Goal: Understand process/instructions: Learn how to perform a task or action

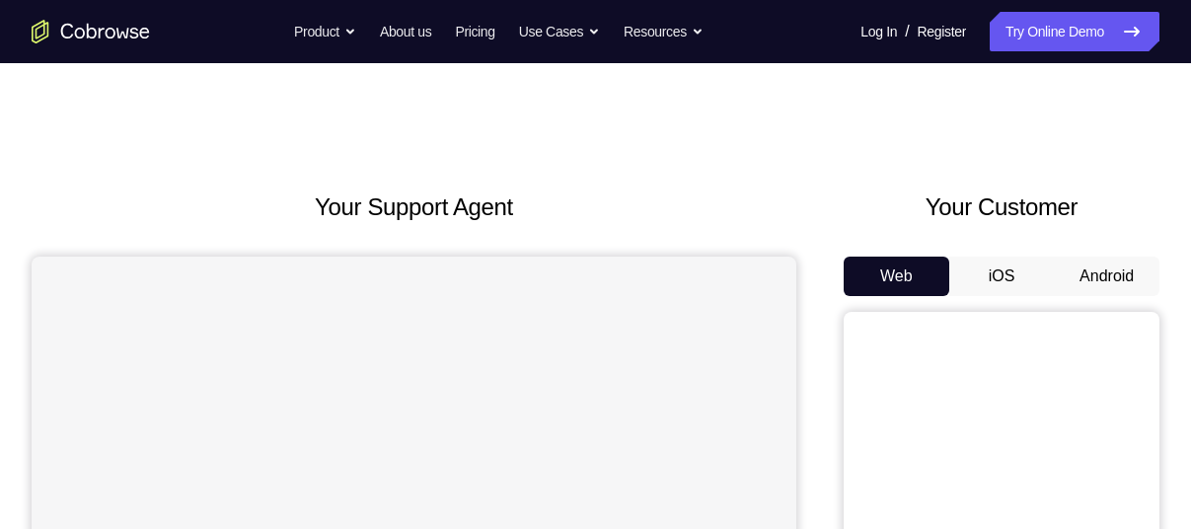
click at [1121, 287] on button "Android" at bounding box center [1107, 276] width 106 height 39
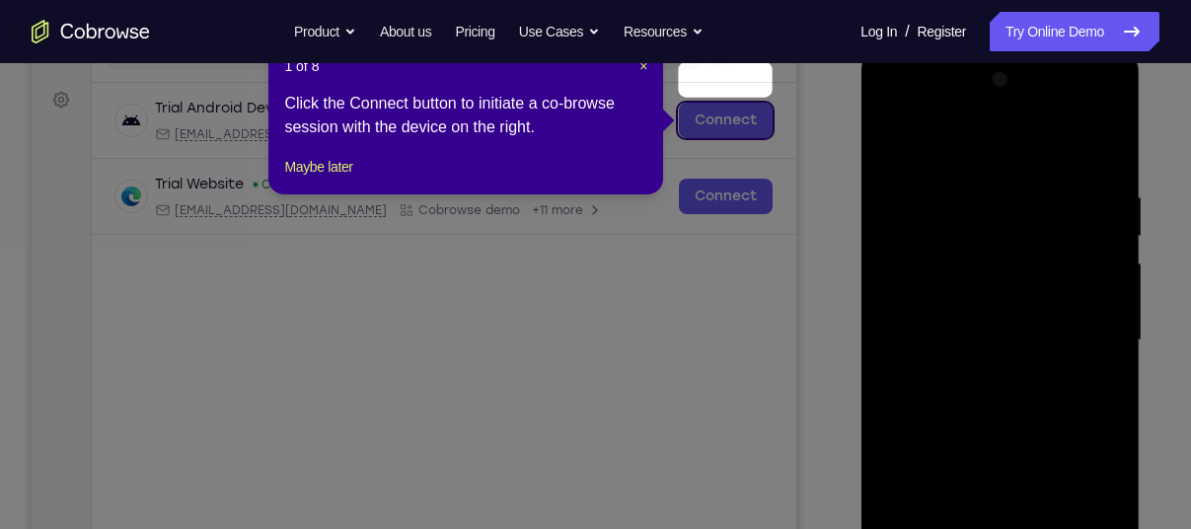
scroll to position [240, 0]
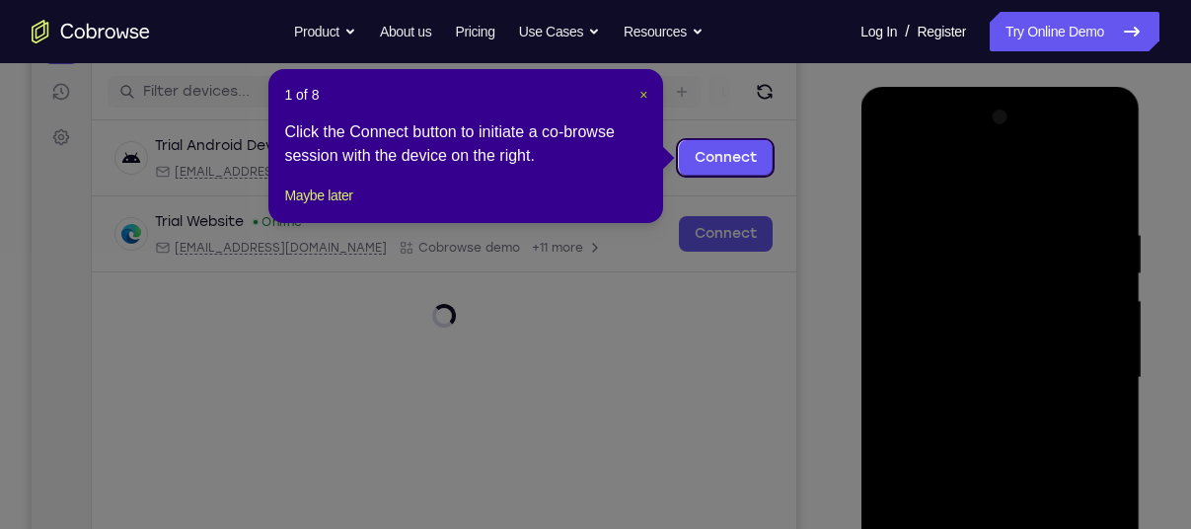
click at [642, 90] on span "×" at bounding box center [643, 95] width 8 height 16
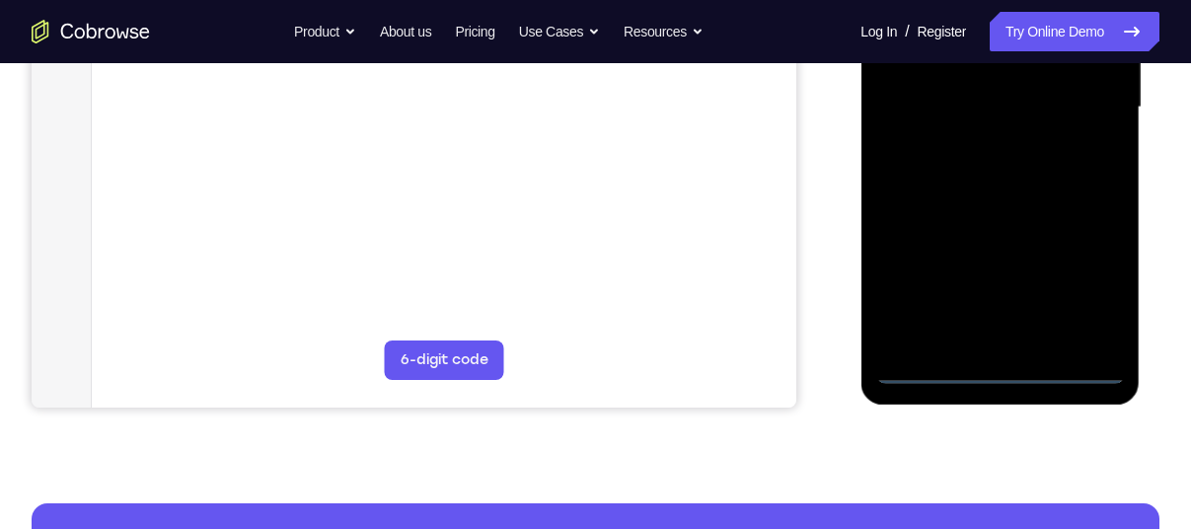
scroll to position [513, 0]
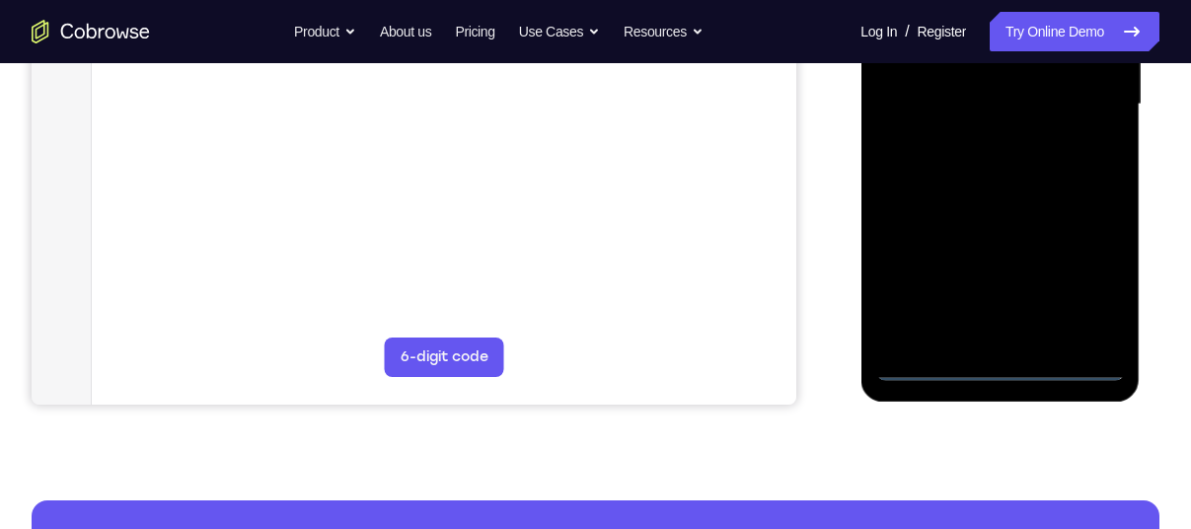
click at [996, 364] on div at bounding box center [999, 104] width 249 height 553
click at [1088, 277] on div at bounding box center [999, 104] width 249 height 553
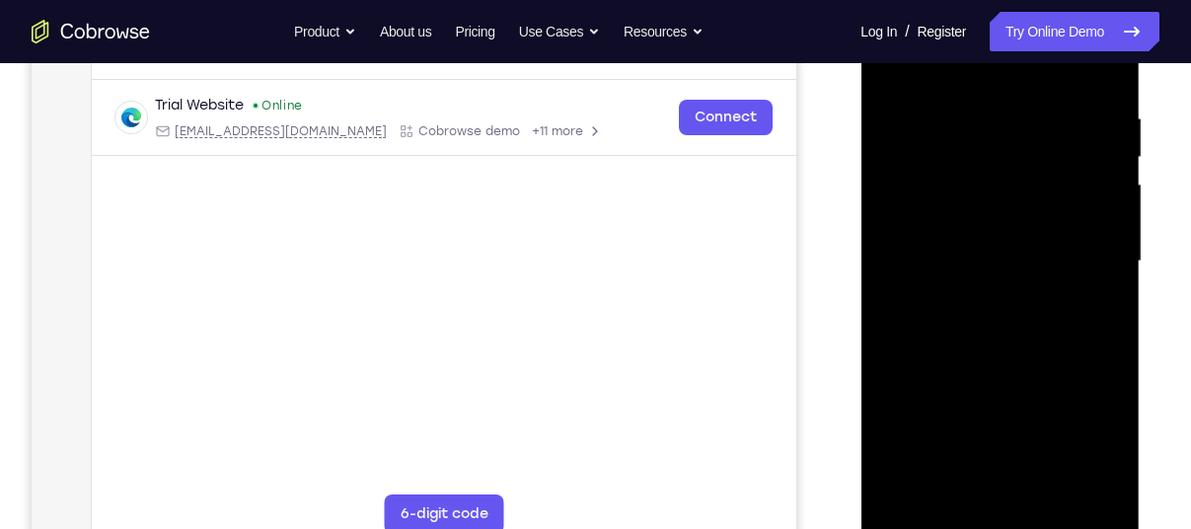
scroll to position [305, 0]
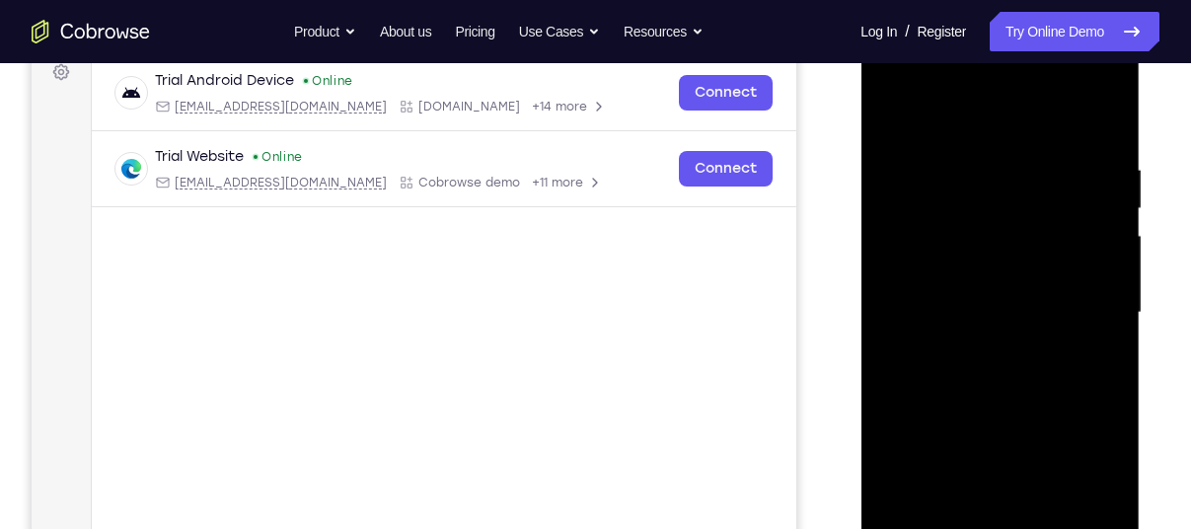
click at [976, 126] on div at bounding box center [999, 313] width 249 height 553
click at [1086, 318] on div at bounding box center [999, 313] width 249 height 553
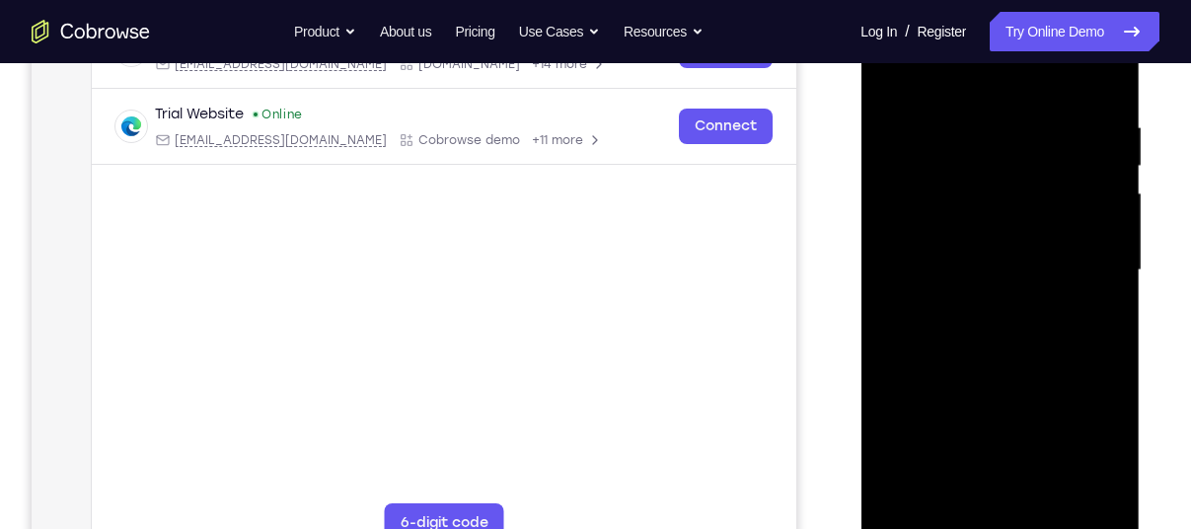
scroll to position [348, 0]
click at [981, 301] on div at bounding box center [999, 269] width 249 height 553
click at [988, 257] on div at bounding box center [999, 269] width 249 height 553
click at [988, 240] on div at bounding box center [999, 269] width 249 height 553
click at [998, 268] on div at bounding box center [999, 269] width 249 height 553
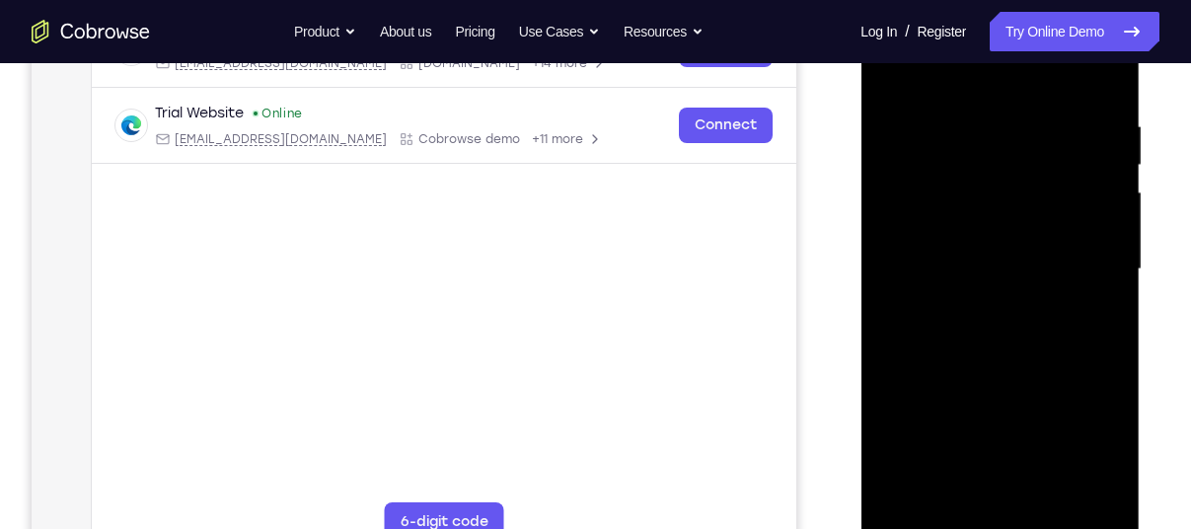
click at [1004, 332] on div at bounding box center [999, 269] width 249 height 553
click at [1004, 318] on div at bounding box center [999, 269] width 249 height 553
click at [1001, 337] on div at bounding box center [999, 269] width 249 height 553
click at [1002, 316] on div at bounding box center [999, 269] width 249 height 553
click at [994, 335] on div at bounding box center [999, 269] width 249 height 553
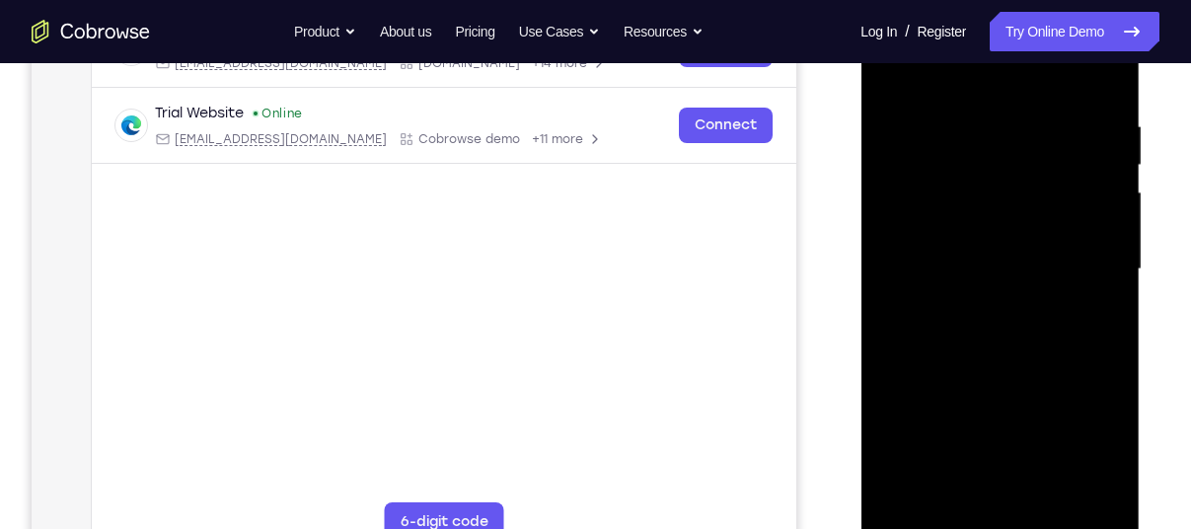
click at [994, 327] on div at bounding box center [999, 269] width 249 height 553
click at [996, 363] on div at bounding box center [999, 269] width 249 height 553
click at [999, 250] on div at bounding box center [999, 269] width 249 height 553
click at [997, 274] on div at bounding box center [999, 269] width 249 height 553
click at [997, 268] on div at bounding box center [999, 269] width 249 height 553
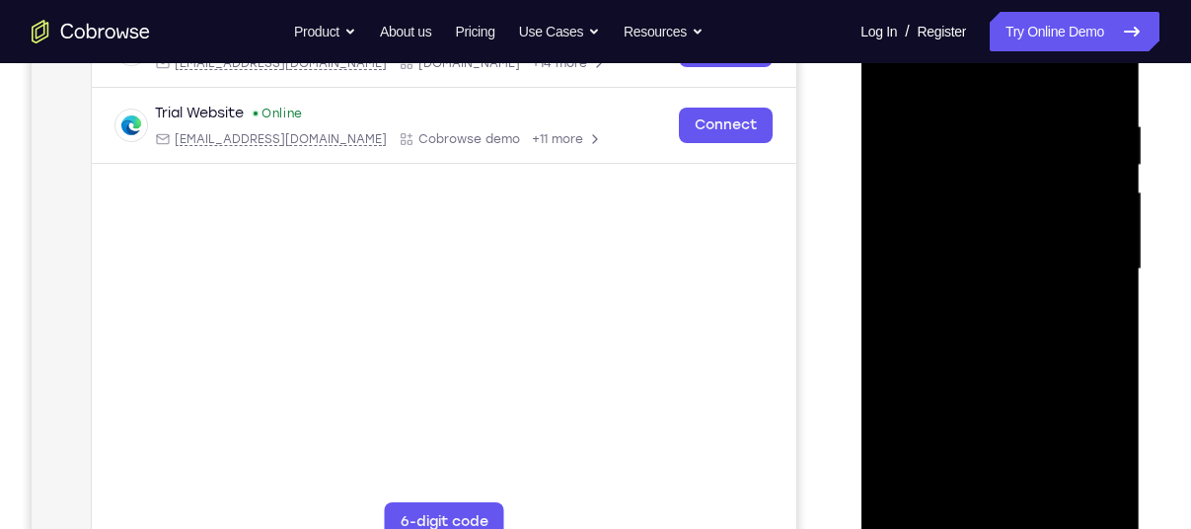
click at [998, 289] on div at bounding box center [999, 269] width 249 height 553
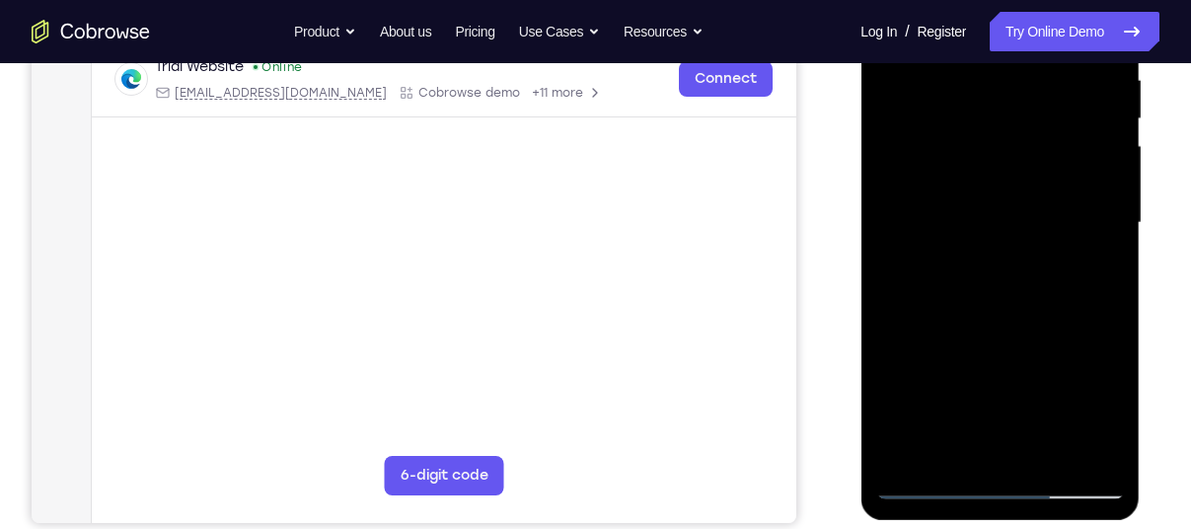
scroll to position [394, 0]
click at [1000, 303] on div at bounding box center [999, 224] width 249 height 553
click at [1007, 321] on div at bounding box center [999, 224] width 249 height 553
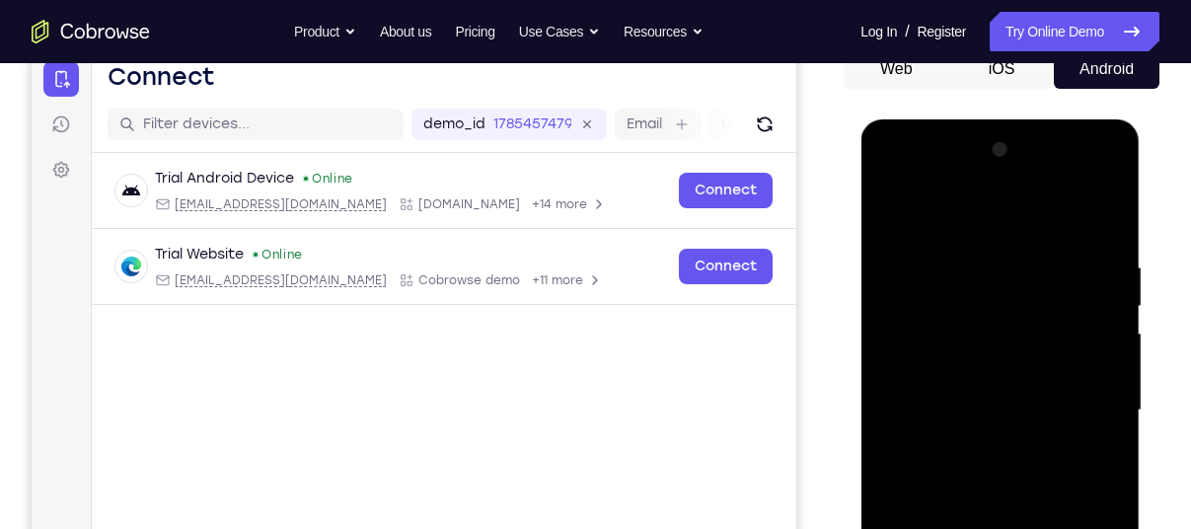
scroll to position [206, 0]
click at [1041, 343] on div at bounding box center [999, 411] width 249 height 553
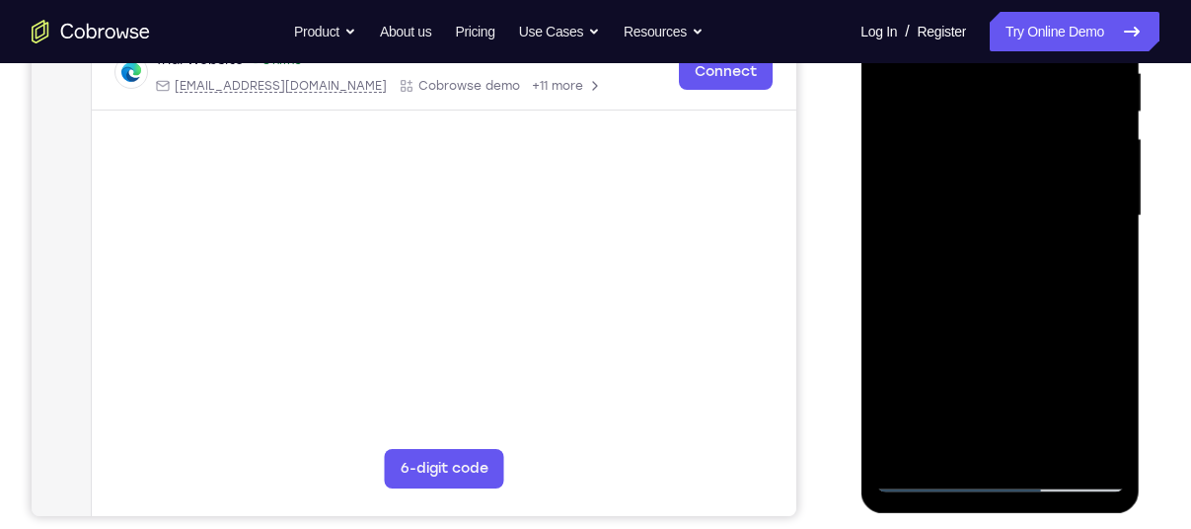
scroll to position [403, 0]
click at [1022, 388] on div at bounding box center [999, 215] width 249 height 553
click at [1013, 433] on div at bounding box center [999, 215] width 249 height 553
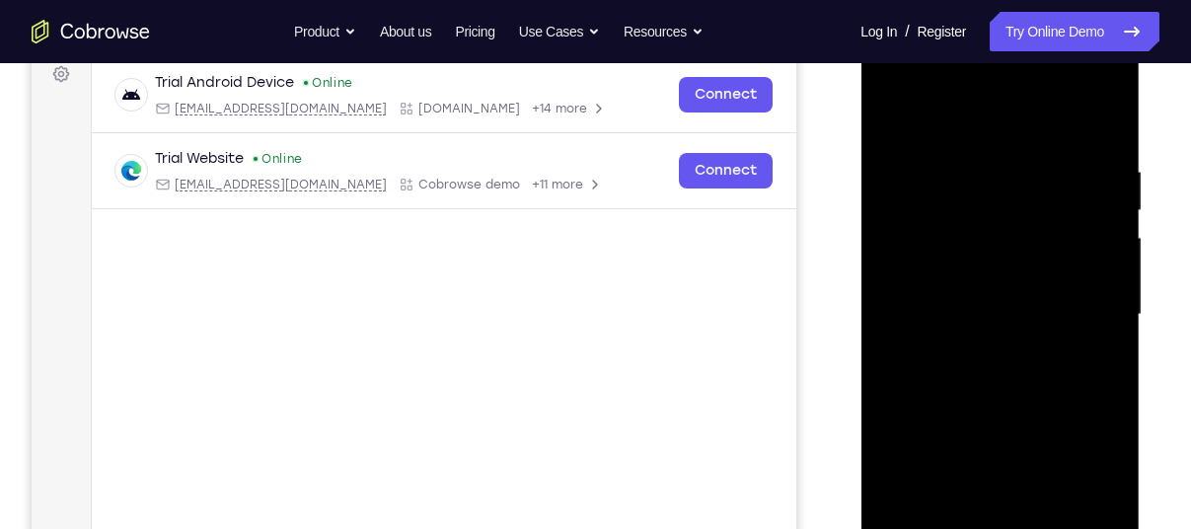
scroll to position [302, 0]
click at [1004, 269] on div at bounding box center [999, 315] width 249 height 553
click at [959, 281] on div at bounding box center [999, 315] width 249 height 553
click at [940, 279] on div at bounding box center [999, 315] width 249 height 553
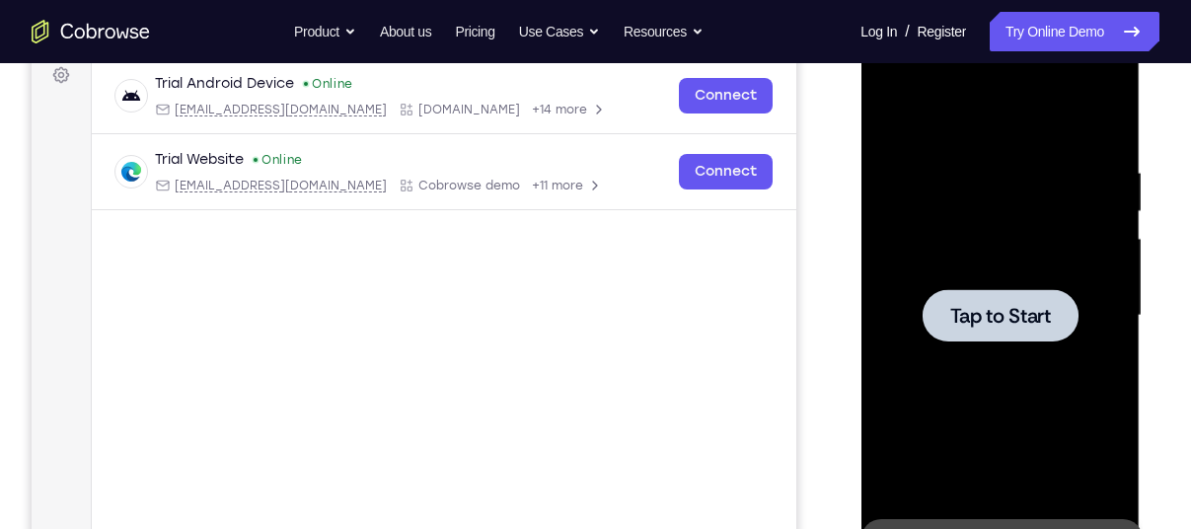
click at [971, 316] on span "Tap to Start" at bounding box center [999, 316] width 101 height 20
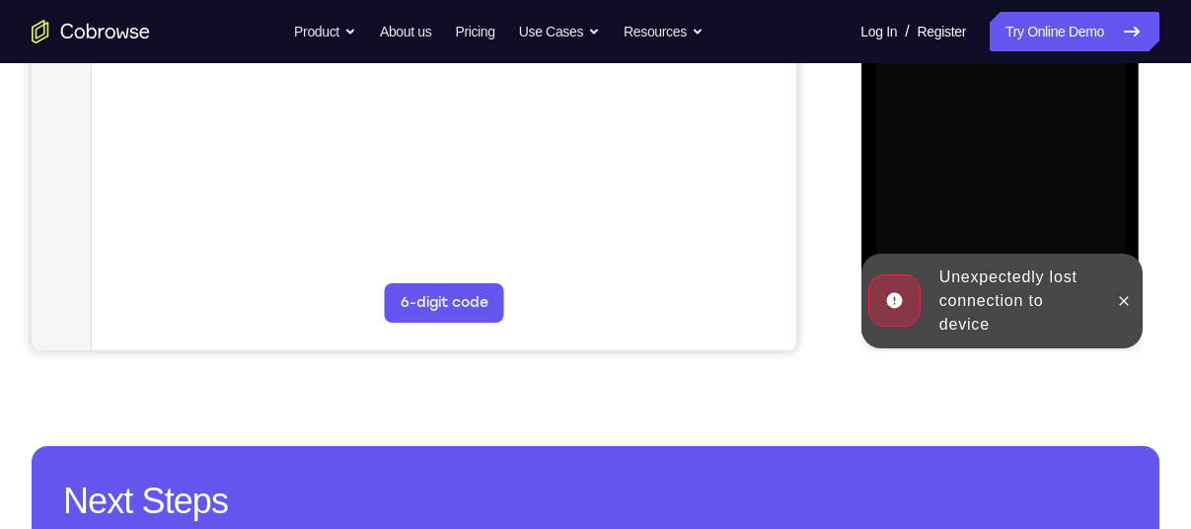
scroll to position [566, 0]
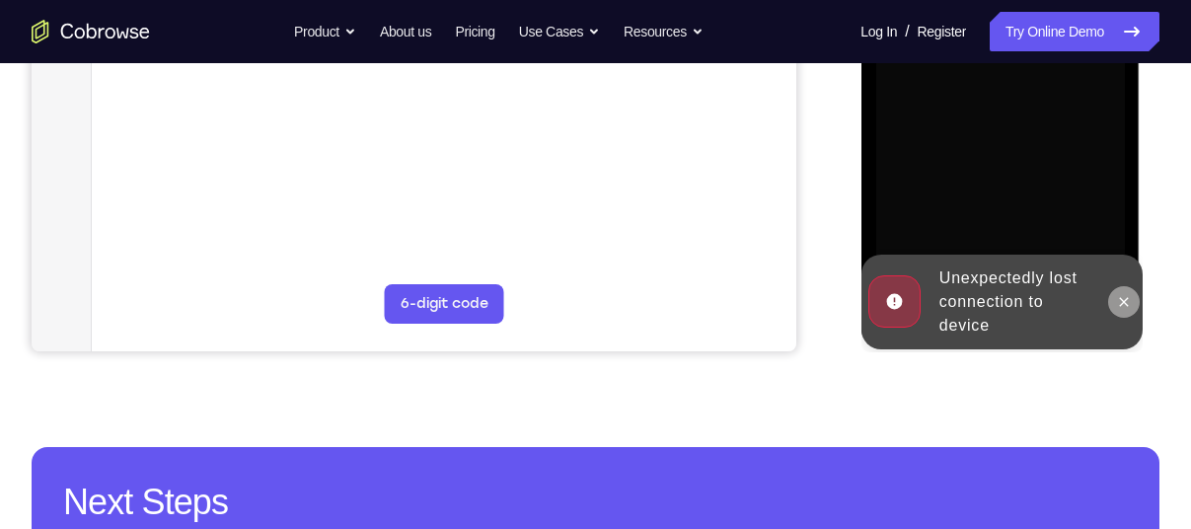
click at [1120, 304] on icon at bounding box center [1123, 301] width 9 height 9
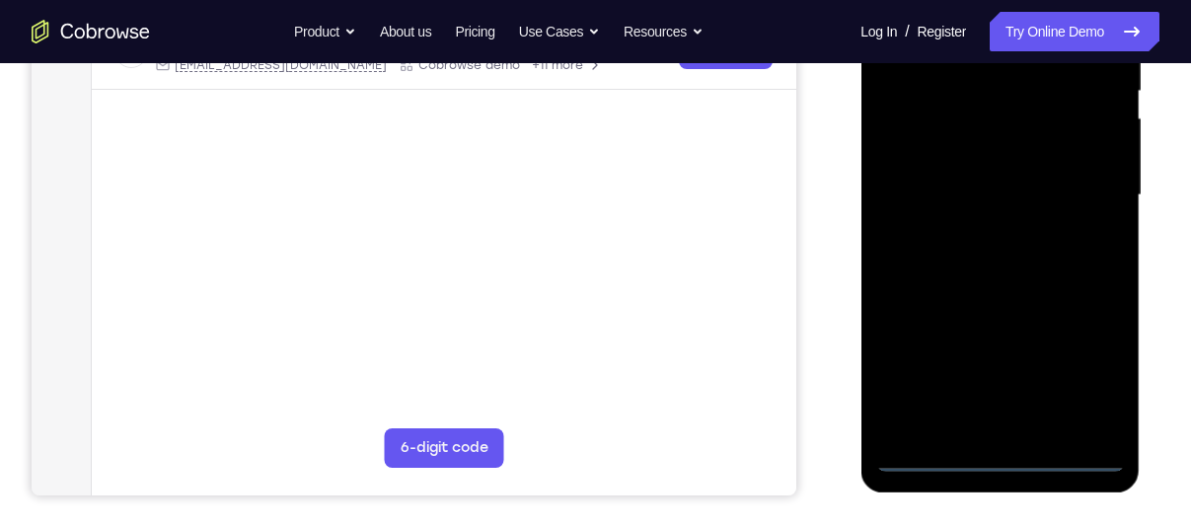
scroll to position [424, 0]
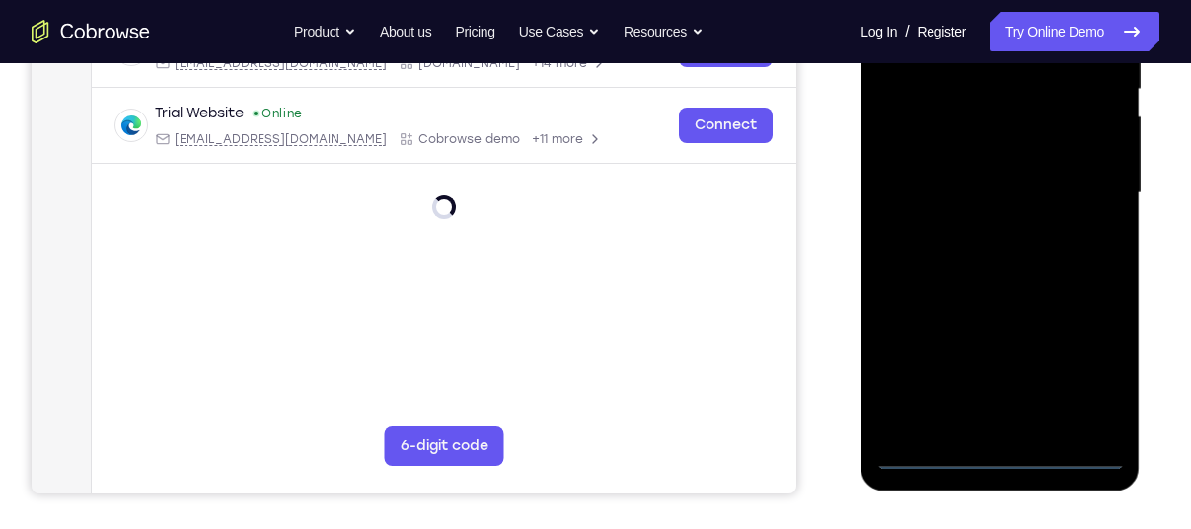
click at [997, 449] on div at bounding box center [999, 193] width 249 height 553
click at [1092, 372] on div at bounding box center [999, 193] width 249 height 553
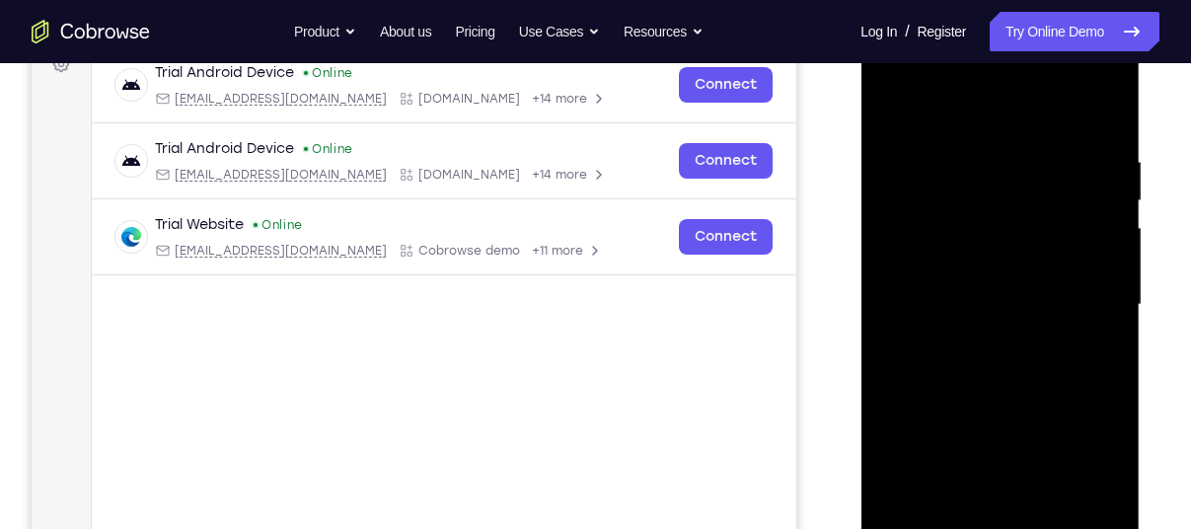
scroll to position [312, 0]
click at [974, 113] on div at bounding box center [999, 306] width 249 height 553
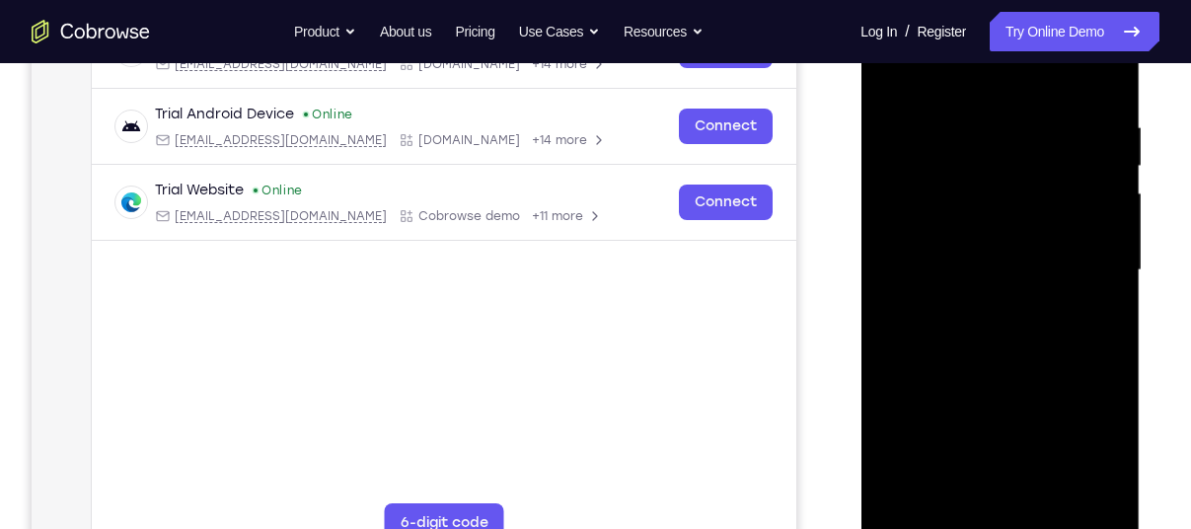
scroll to position [349, 0]
click at [1079, 260] on div at bounding box center [999, 268] width 249 height 553
click at [980, 302] on div at bounding box center [999, 268] width 249 height 553
click at [980, 228] on div at bounding box center [999, 268] width 249 height 553
click at [957, 187] on div at bounding box center [999, 268] width 249 height 553
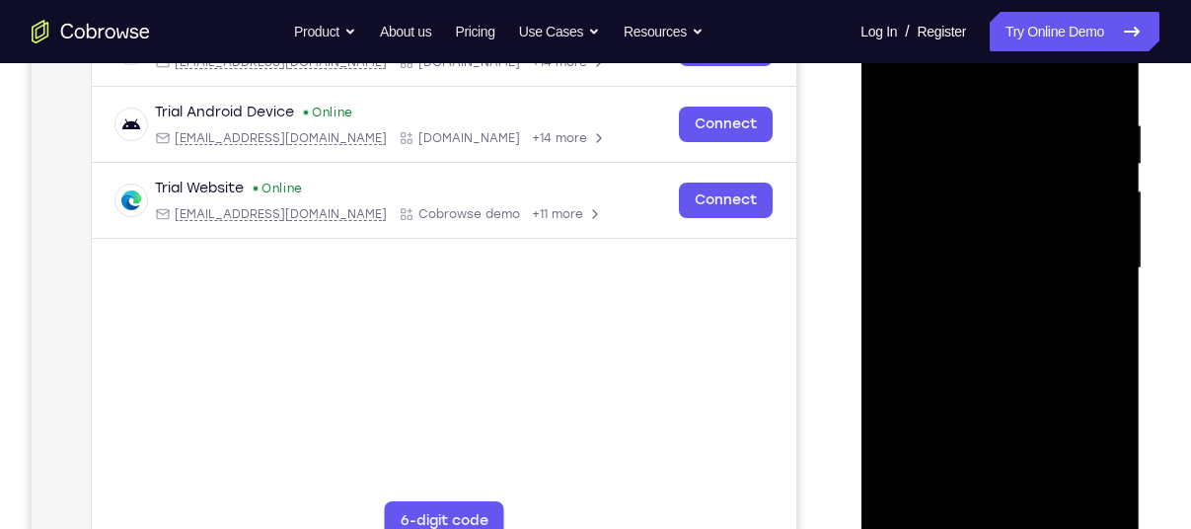
click at [952, 226] on div at bounding box center [999, 268] width 249 height 553
click at [1004, 263] on div at bounding box center [999, 268] width 249 height 553
click at [996, 339] on div at bounding box center [999, 268] width 249 height 553
click at [996, 321] on div at bounding box center [999, 268] width 249 height 553
click at [994, 326] on div at bounding box center [999, 268] width 249 height 553
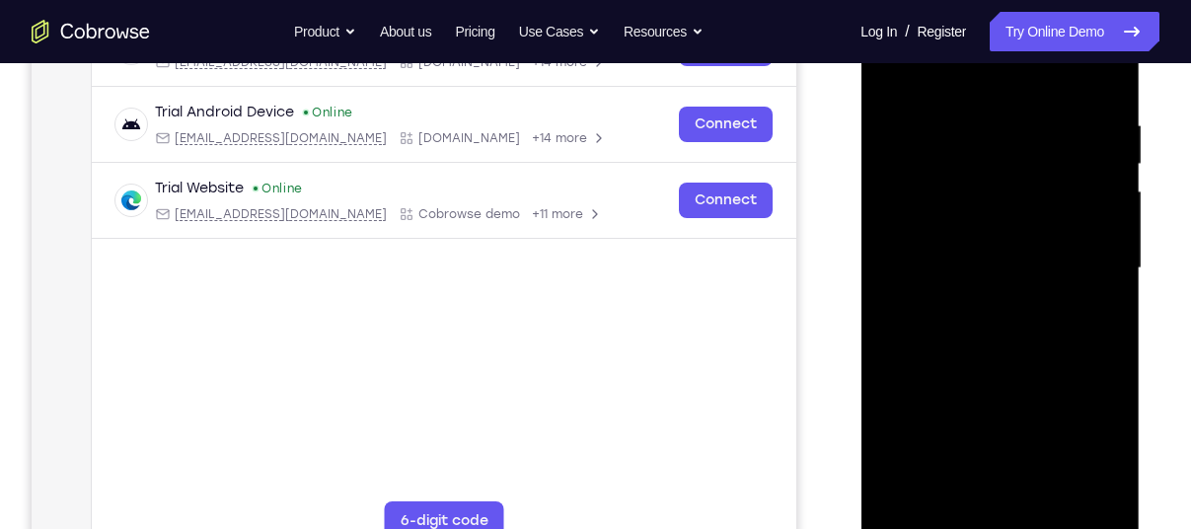
click at [990, 333] on div at bounding box center [999, 268] width 249 height 553
click at [996, 321] on div at bounding box center [999, 268] width 249 height 553
click at [988, 359] on div at bounding box center [999, 268] width 249 height 553
click at [993, 252] on div at bounding box center [999, 268] width 249 height 553
click at [977, 268] on div at bounding box center [999, 268] width 249 height 553
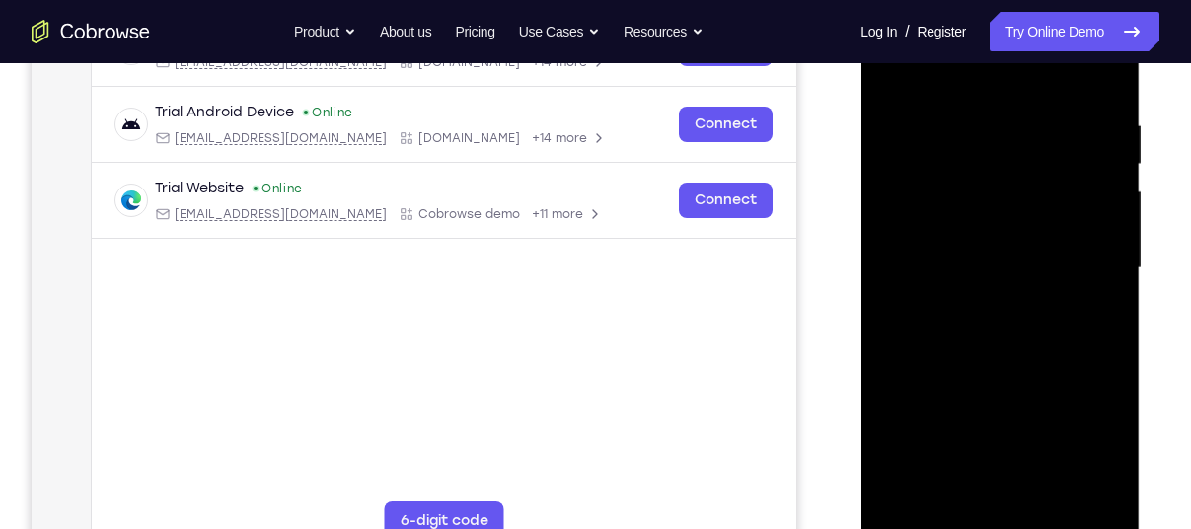
click at [977, 267] on div at bounding box center [999, 268] width 249 height 553
click at [1011, 285] on div at bounding box center [999, 268] width 249 height 553
click at [1004, 316] on div at bounding box center [999, 268] width 249 height 553
click at [1104, 244] on div at bounding box center [999, 268] width 249 height 553
click at [978, 283] on div at bounding box center [999, 268] width 249 height 553
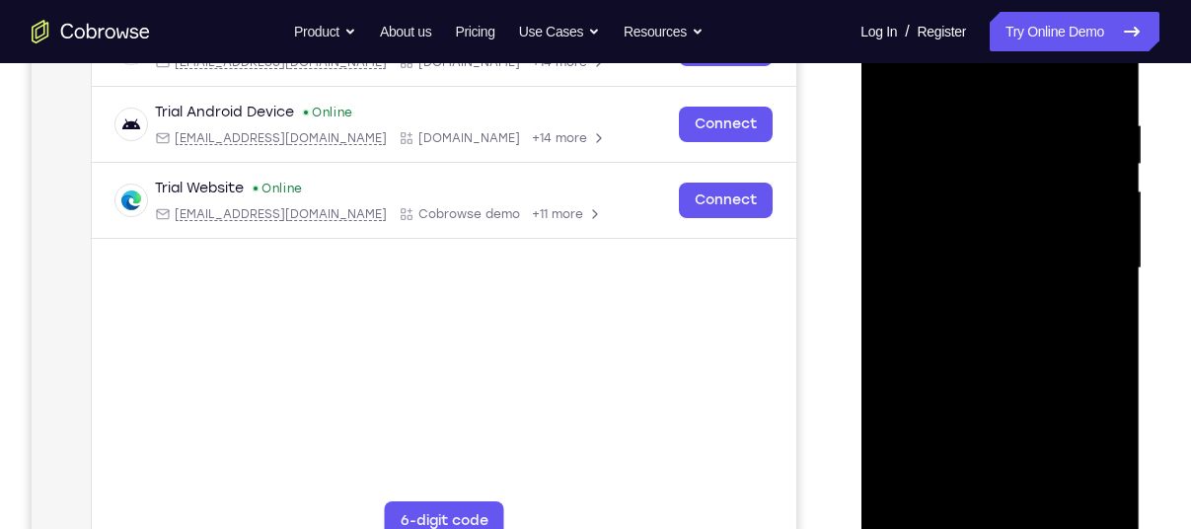
click at [973, 361] on div at bounding box center [999, 268] width 249 height 553
click at [994, 320] on div at bounding box center [999, 268] width 249 height 553
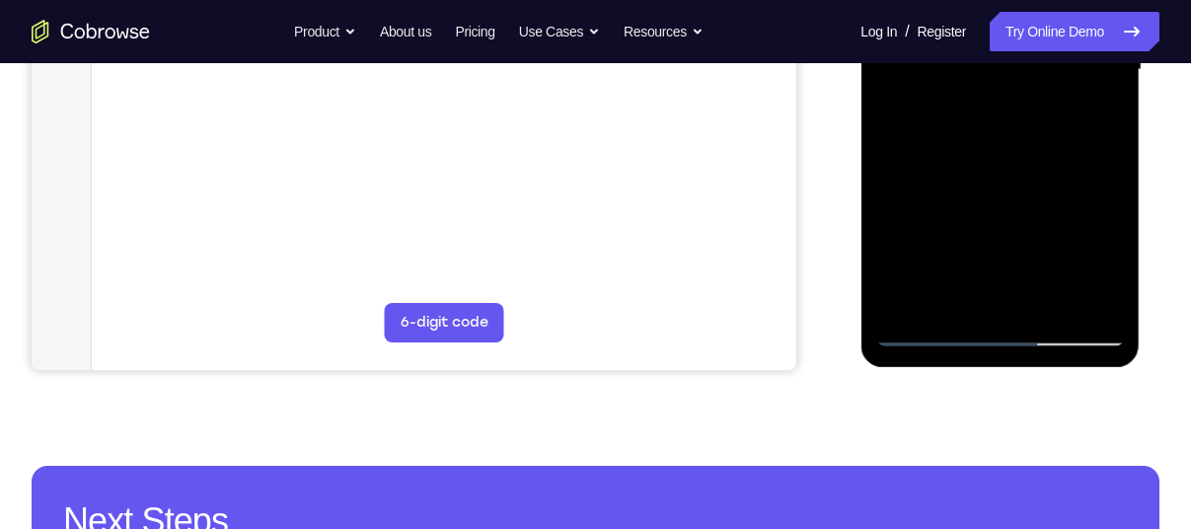
scroll to position [549, 0]
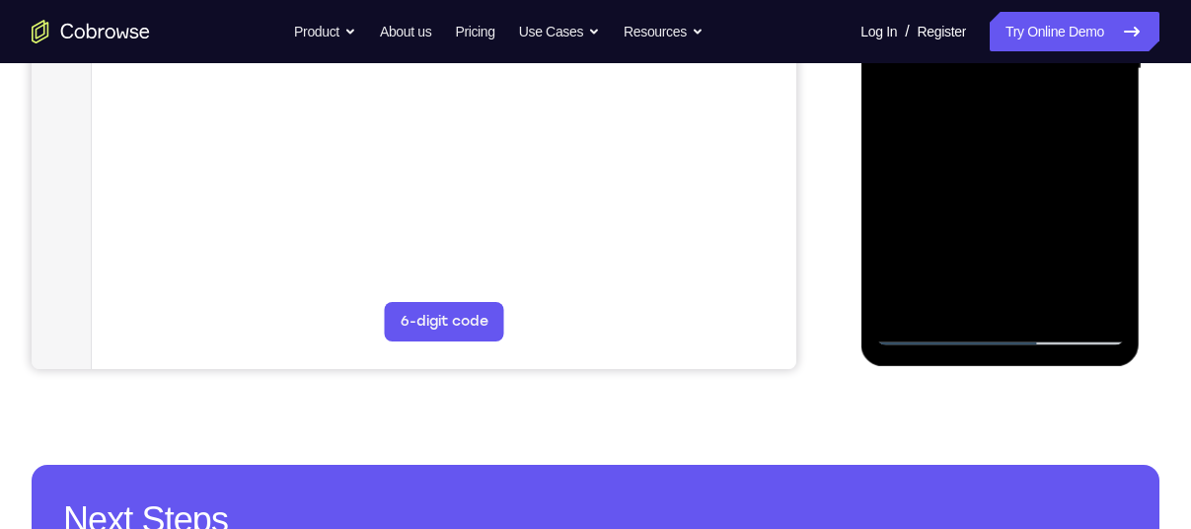
click at [932, 335] on div at bounding box center [999, 69] width 249 height 553
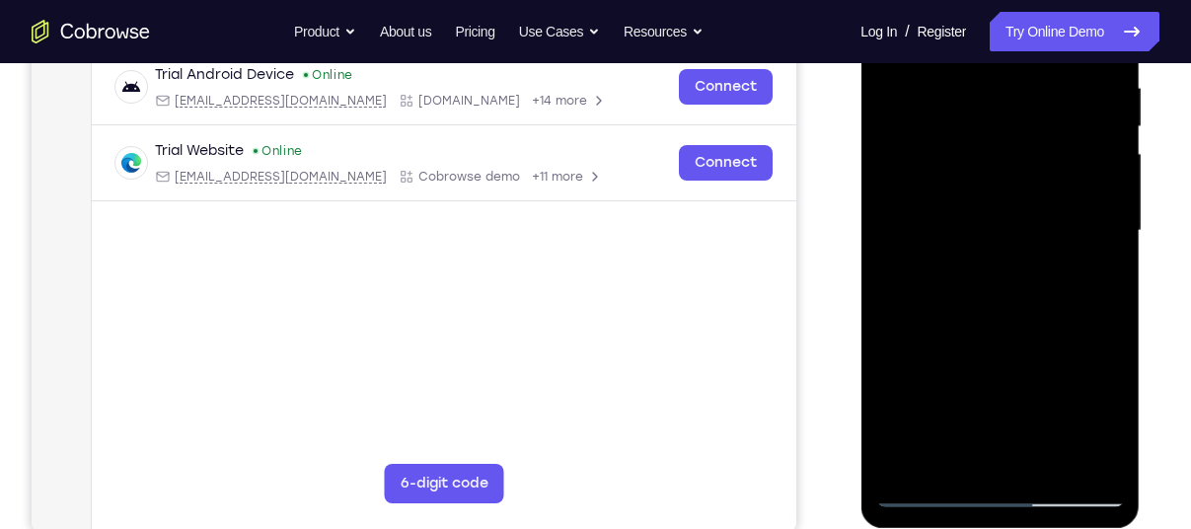
scroll to position [386, 0]
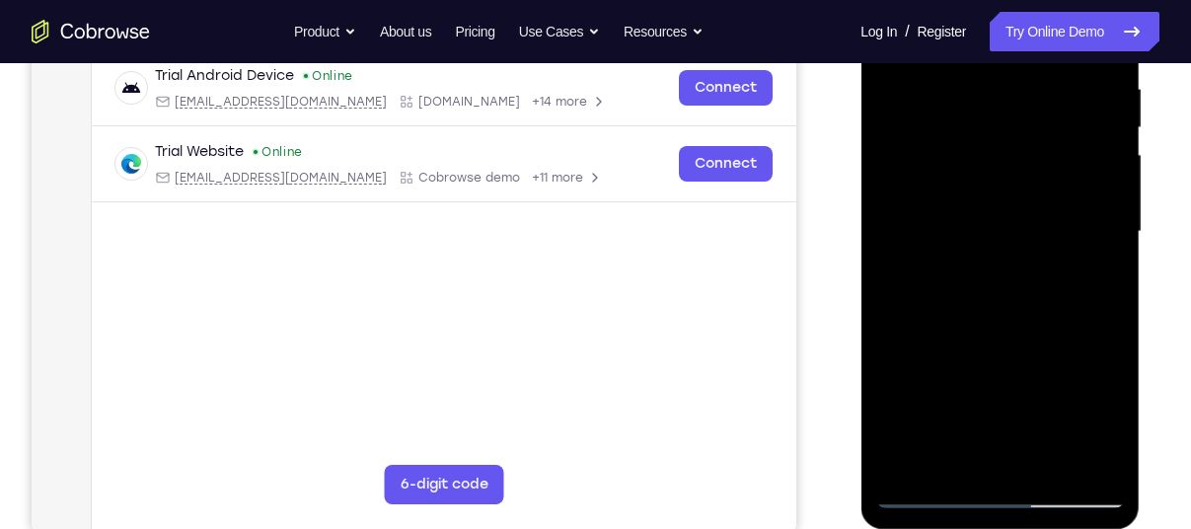
click at [988, 132] on div at bounding box center [999, 232] width 249 height 553
click at [1020, 179] on div at bounding box center [999, 232] width 249 height 553
click at [978, 156] on div at bounding box center [999, 232] width 249 height 553
click at [1022, 195] on div at bounding box center [999, 232] width 249 height 553
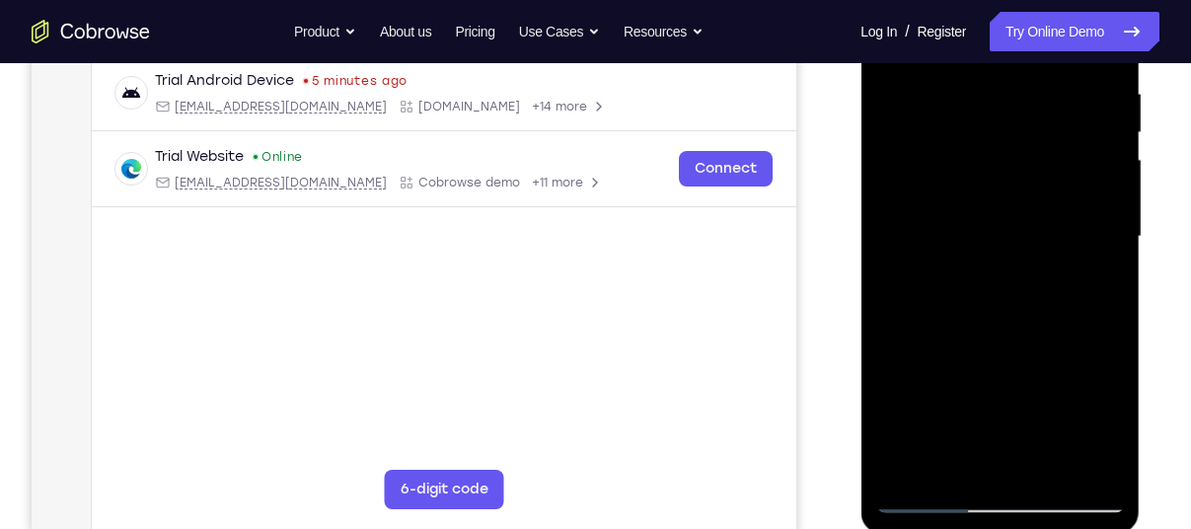
scroll to position [364, 0]
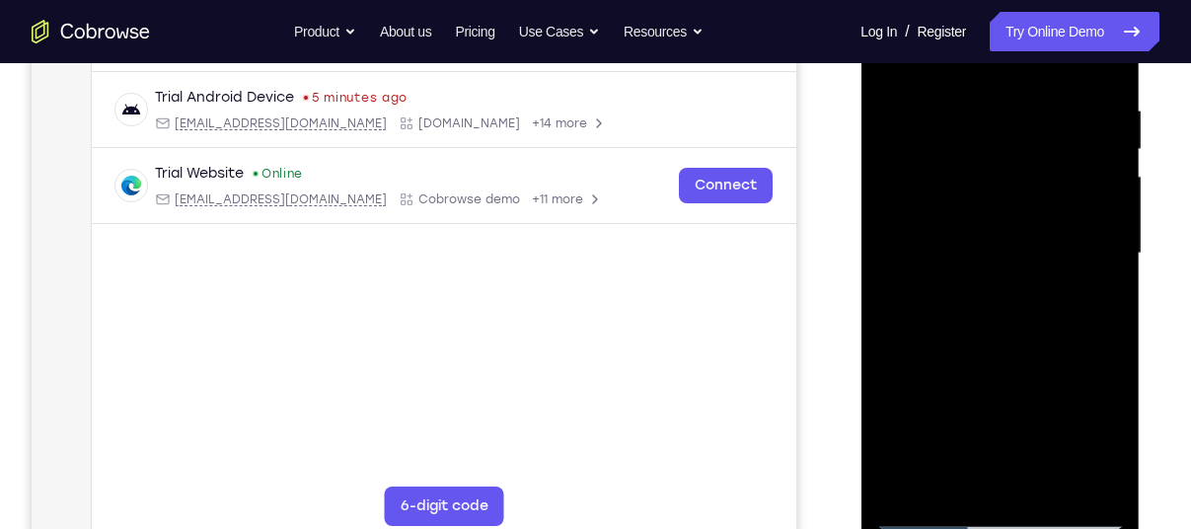
click at [1021, 347] on div at bounding box center [999, 253] width 249 height 553
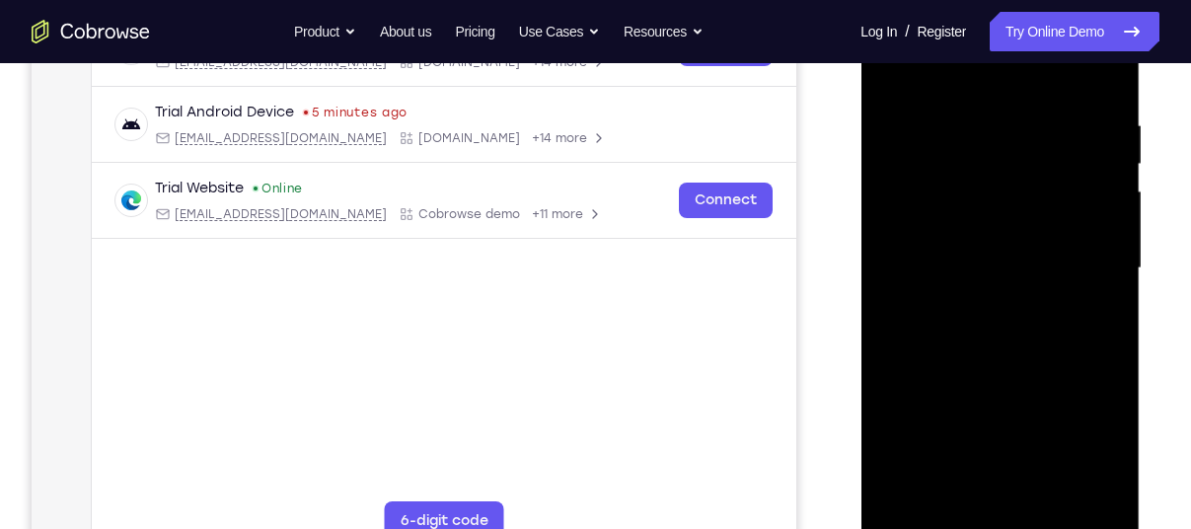
scroll to position [348, 0]
click at [1106, 349] on div at bounding box center [999, 269] width 249 height 553
click at [981, 120] on div at bounding box center [999, 269] width 249 height 553
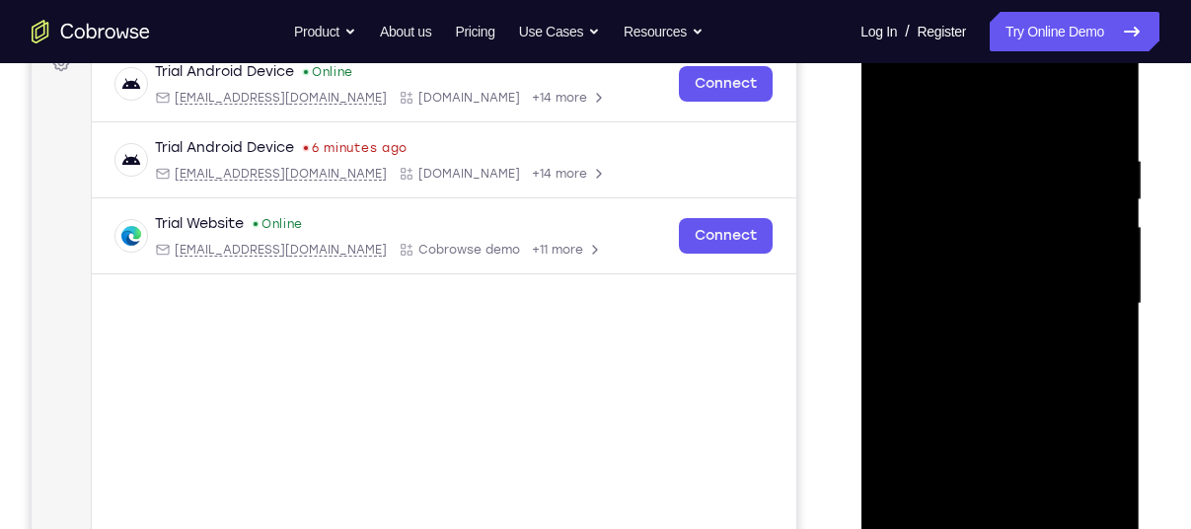
scroll to position [313, 0]
click at [1089, 158] on div at bounding box center [999, 305] width 249 height 553
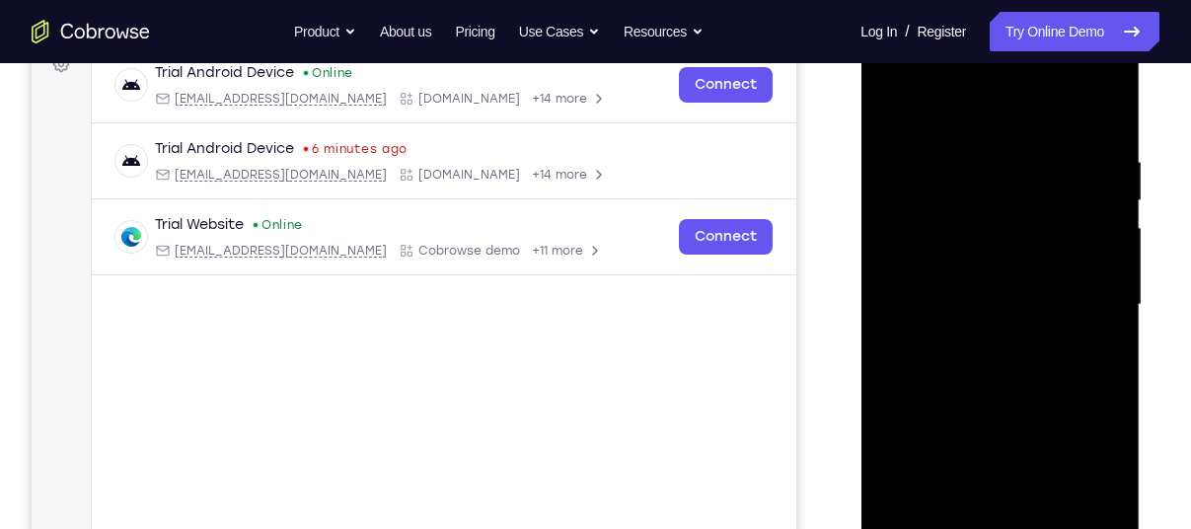
click at [1089, 158] on div at bounding box center [999, 305] width 249 height 553
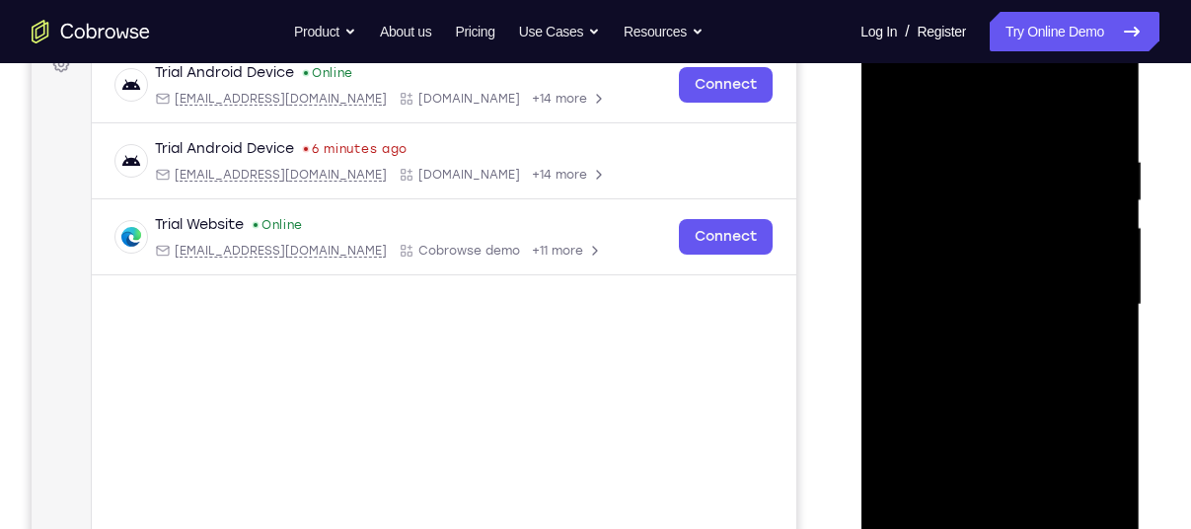
click at [1089, 158] on div at bounding box center [999, 305] width 249 height 553
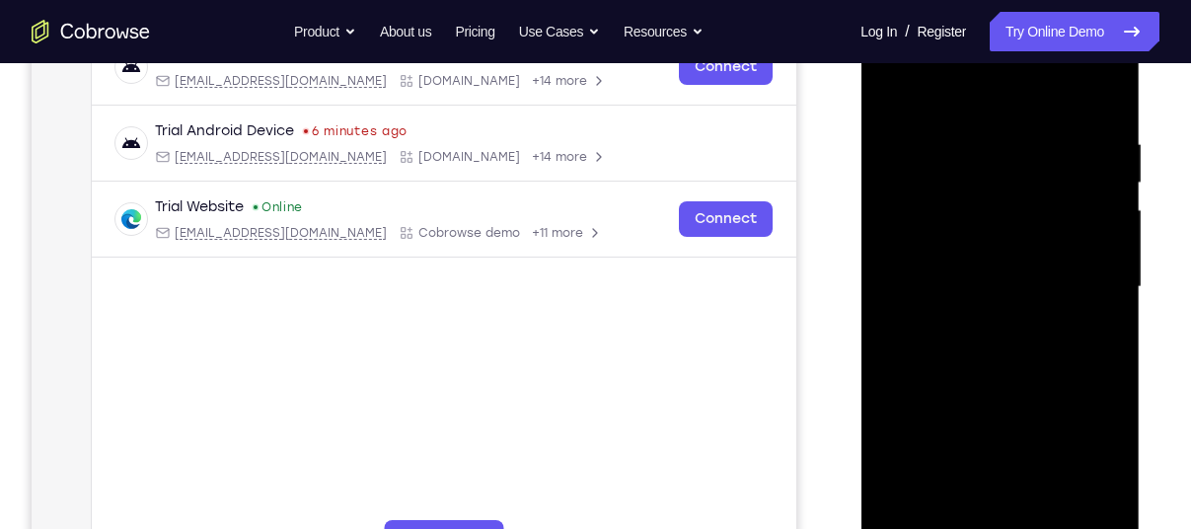
scroll to position [336, 0]
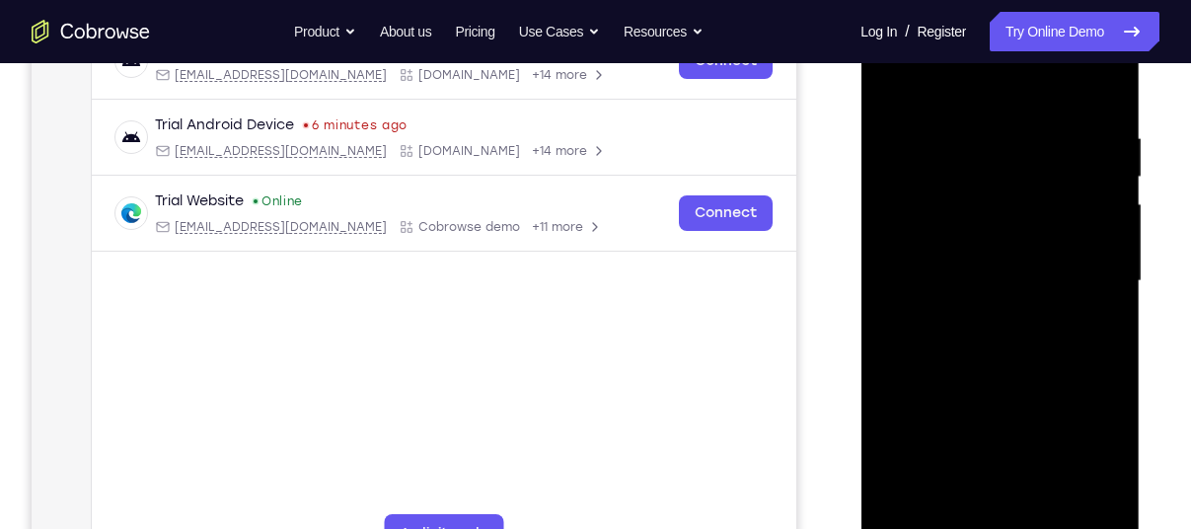
click at [1092, 213] on div at bounding box center [999, 281] width 249 height 553
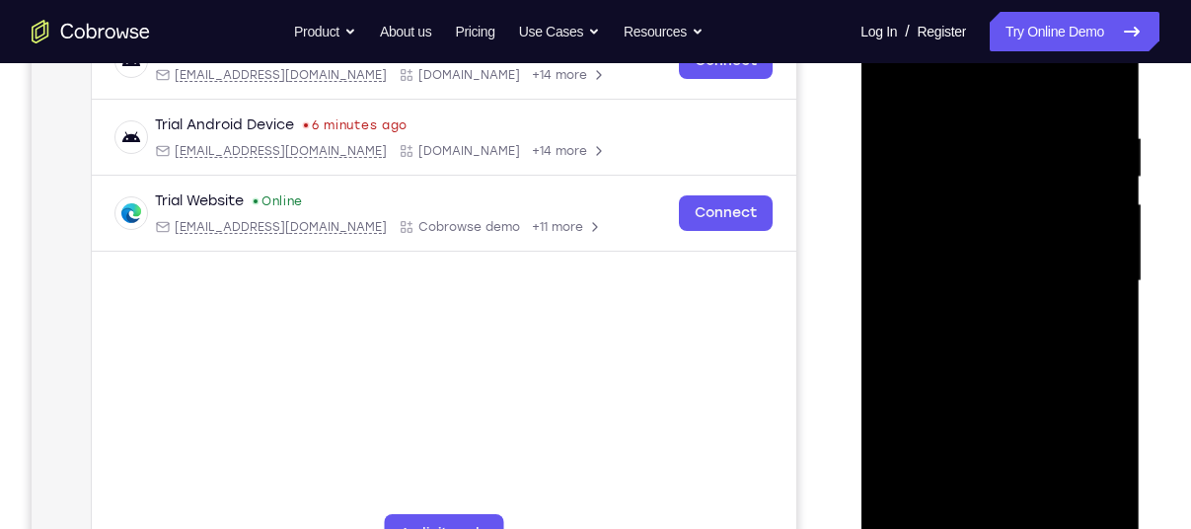
click at [1092, 213] on div at bounding box center [999, 281] width 249 height 553
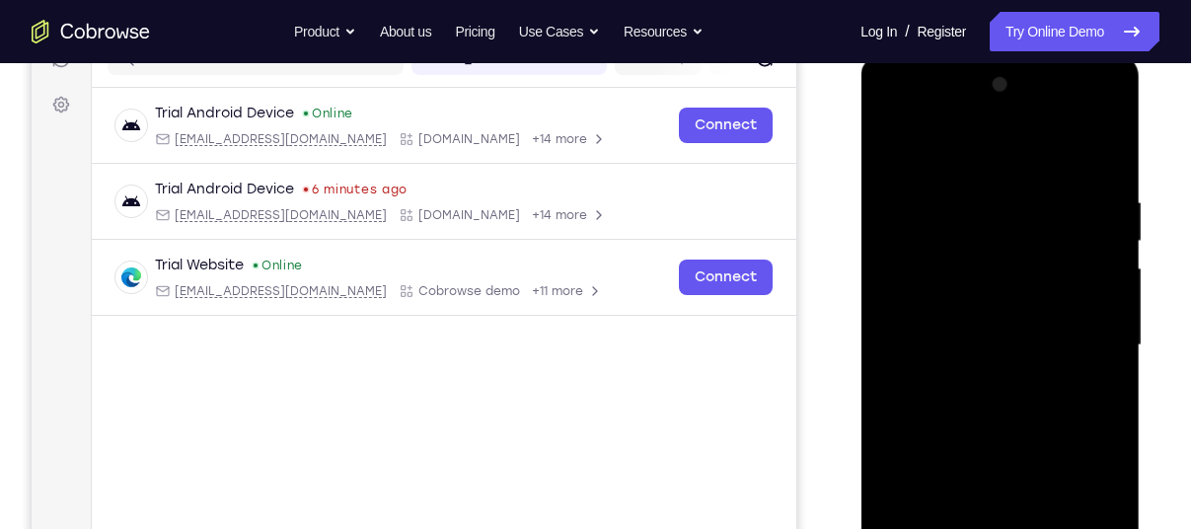
scroll to position [263, 0]
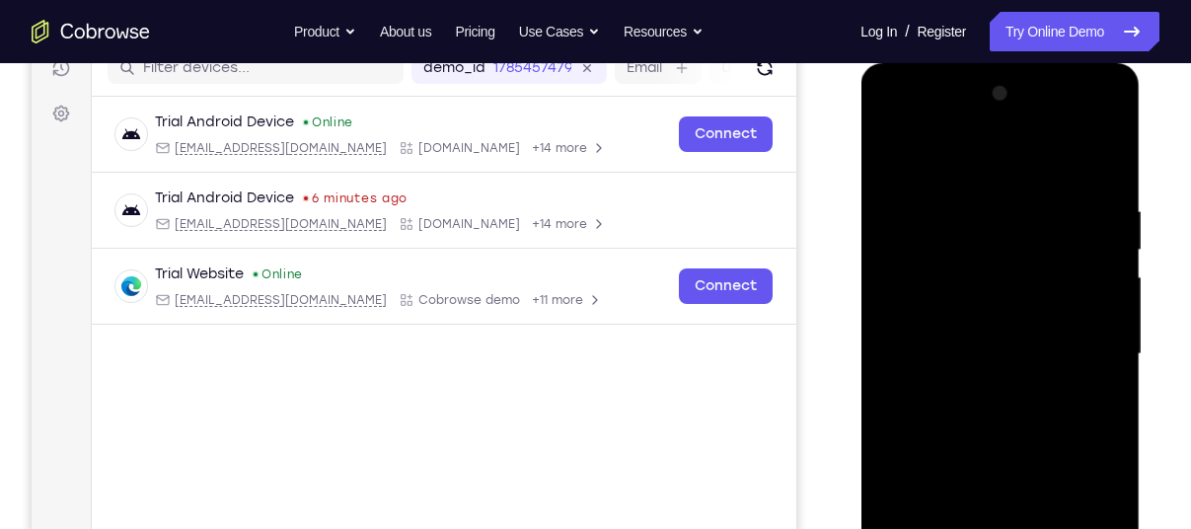
click at [1092, 250] on div at bounding box center [999, 354] width 249 height 553
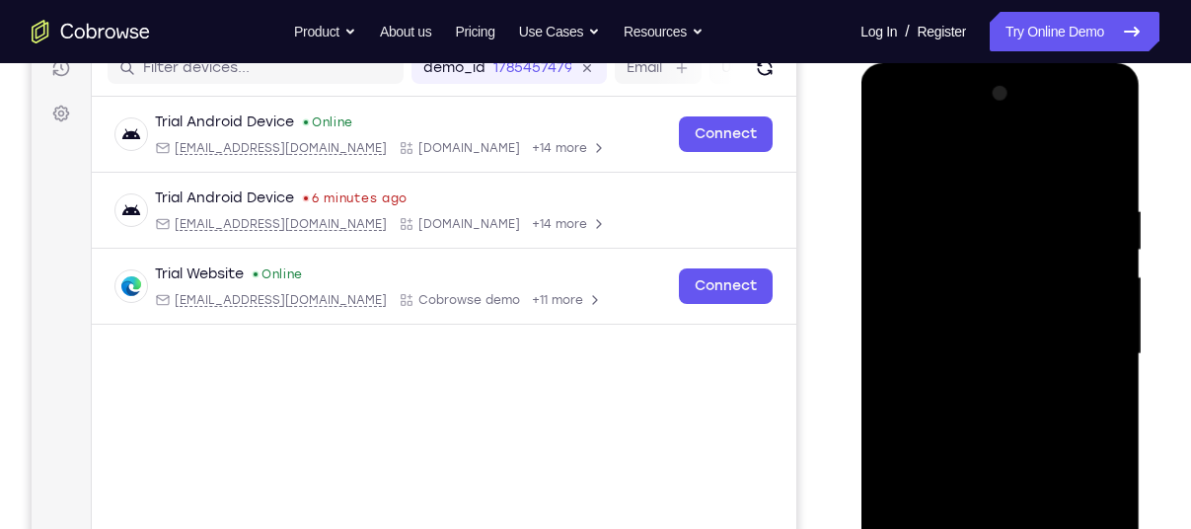
click at [1092, 250] on div at bounding box center [999, 354] width 249 height 553
click at [1092, 262] on div at bounding box center [999, 354] width 249 height 553
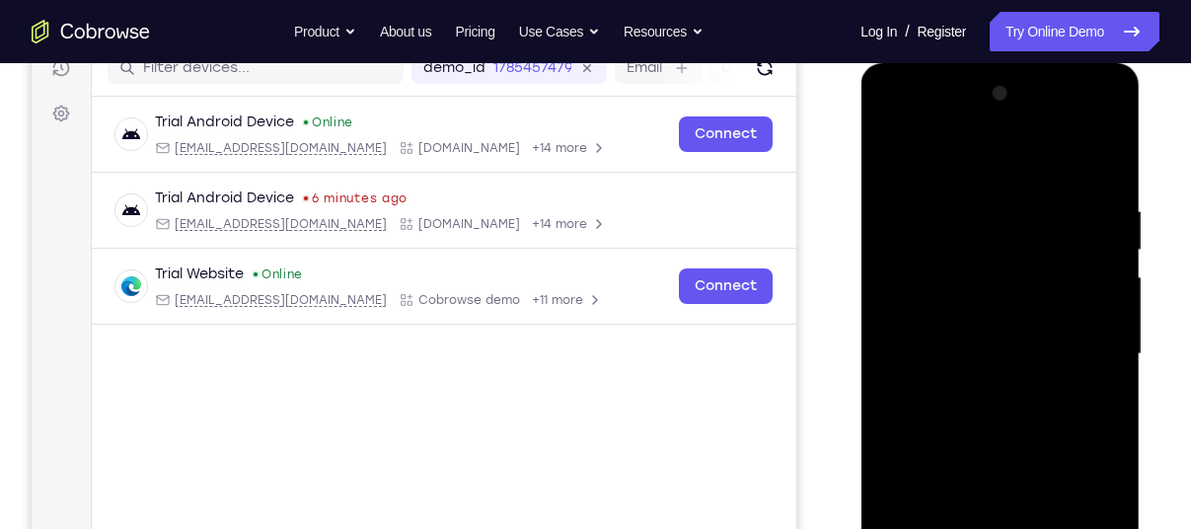
click at [1092, 262] on div at bounding box center [999, 354] width 249 height 553
click at [1089, 300] on div at bounding box center [999, 354] width 249 height 553
click at [1019, 207] on div at bounding box center [999, 354] width 249 height 553
click at [1060, 238] on div at bounding box center [999, 354] width 249 height 553
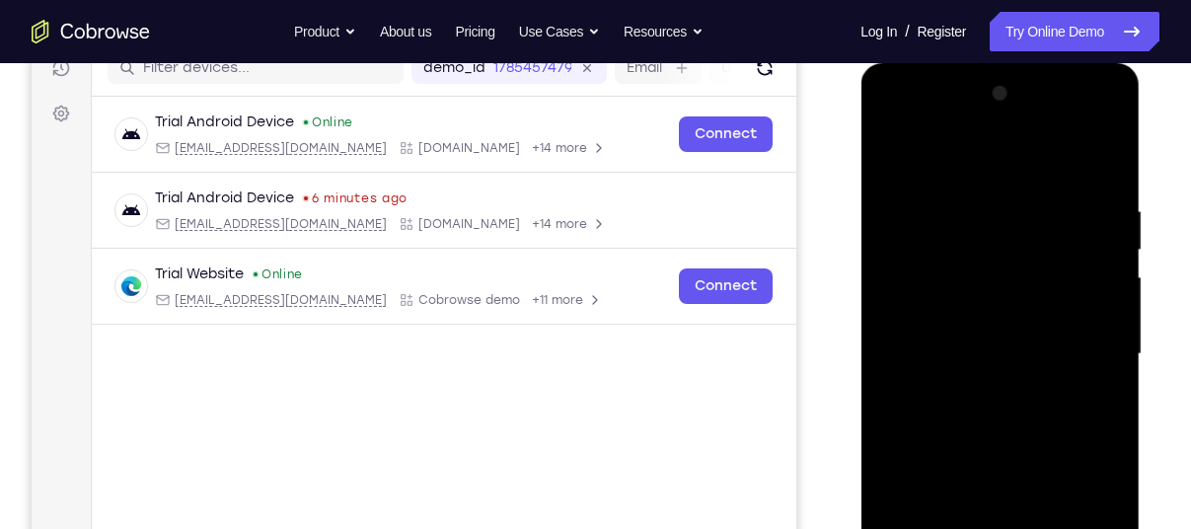
click at [1075, 289] on div at bounding box center [999, 354] width 249 height 553
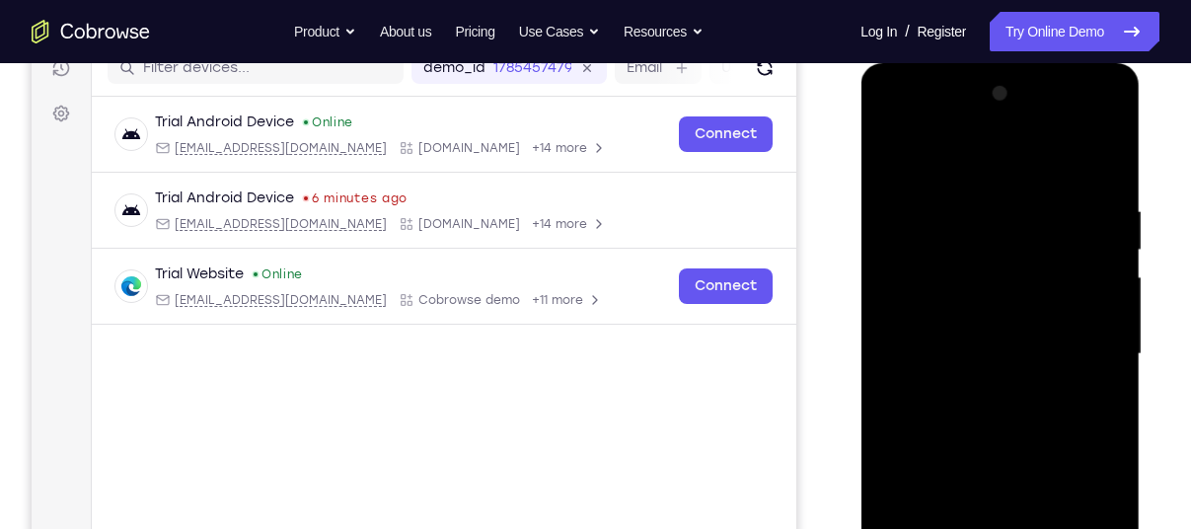
click at [1075, 289] on div at bounding box center [999, 354] width 249 height 553
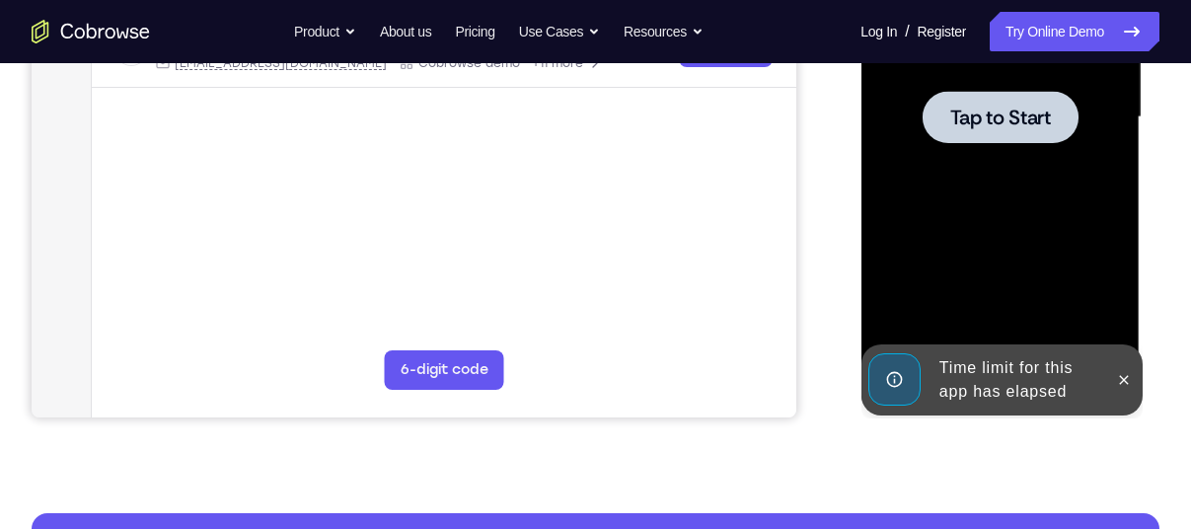
scroll to position [506, 0]
